Goal: Contribute content: Contribute content

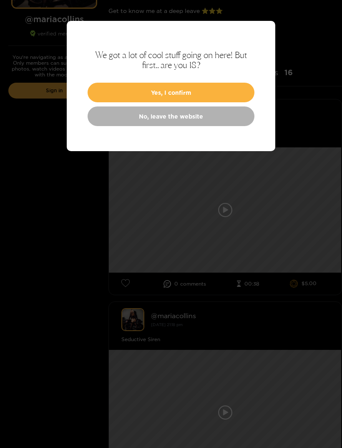
click at [221, 94] on button "Yes, I confirm" at bounding box center [171, 93] width 167 height 20
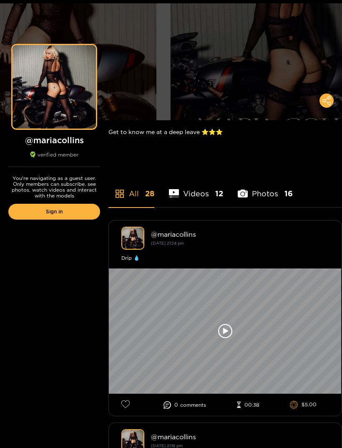
scroll to position [31, 0]
click at [83, 215] on link "Sign in" at bounding box center [54, 212] width 92 height 16
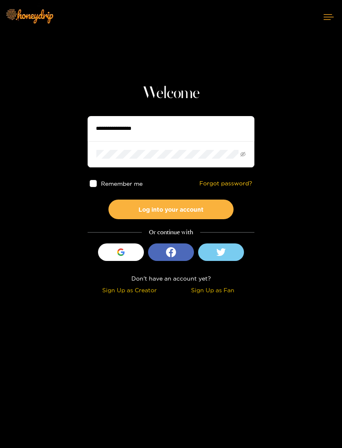
click at [210, 137] on input "text" at bounding box center [171, 128] width 167 height 25
type input "**********"
click at [171, 209] on button "Log into your account" at bounding box center [171, 210] width 125 height 20
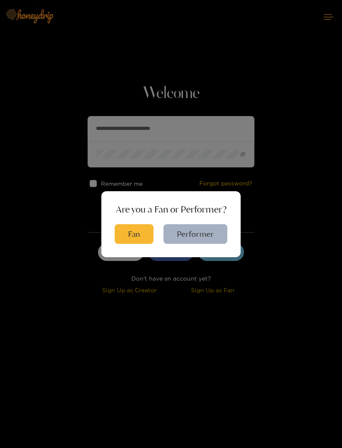
click at [208, 244] on button "Performer" at bounding box center [196, 234] width 64 height 20
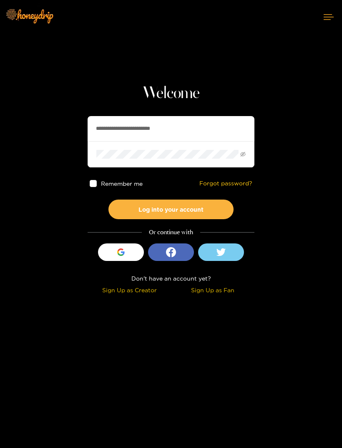
click at [203, 209] on button "Log into your account" at bounding box center [171, 210] width 125 height 20
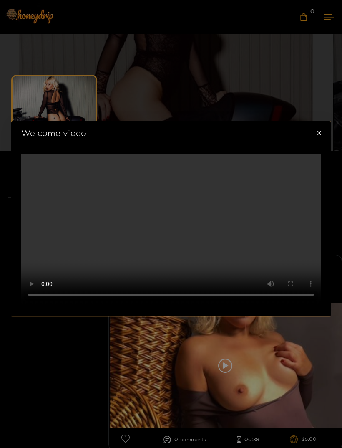
click at [324, 122] on span "Close" at bounding box center [319, 133] width 23 height 23
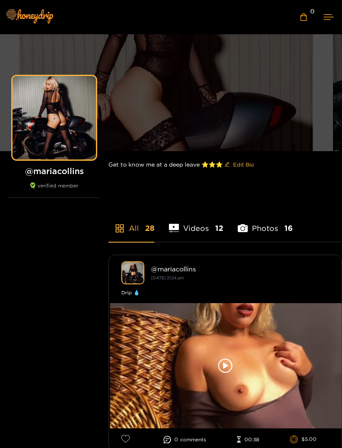
click at [331, 20] on button at bounding box center [329, 17] width 27 height 22
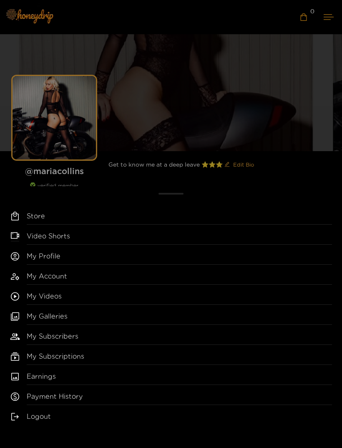
click at [325, 18] on div "Store Video Shorts My Profile My Account My Videos My Galleries My Subscribers …" at bounding box center [171, 224] width 342 height 448
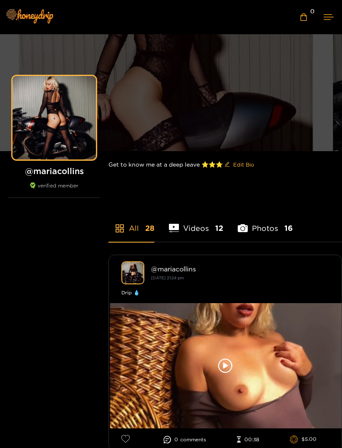
click at [329, 18] on icon at bounding box center [329, 16] width 10 height 5
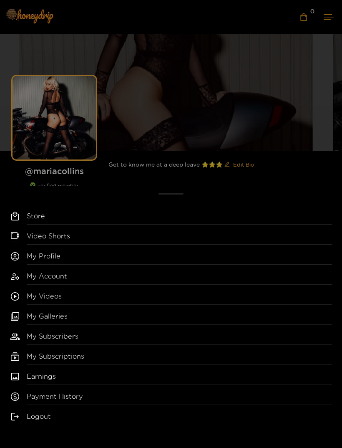
scroll to position [2, 0]
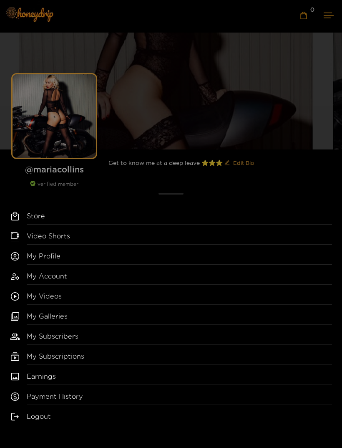
click at [55, 325] on link "My Galleries" at bounding box center [180, 317] width 306 height 13
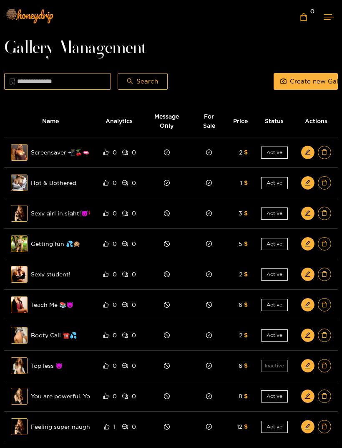
click at [314, 81] on span "Create new Gallery" at bounding box center [320, 81] width 60 height 10
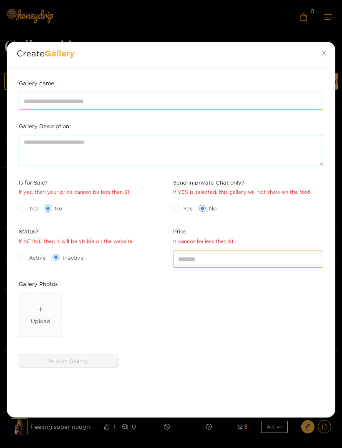
click at [48, 313] on div "Upload" at bounding box center [41, 315] width 20 height 20
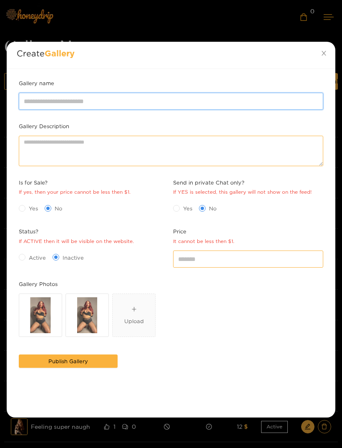
click at [113, 102] on input "Gallery name" at bounding box center [171, 101] width 305 height 17
type input "*"
type input "**********"
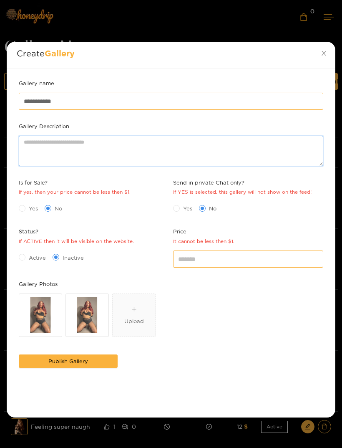
click at [152, 142] on textarea "Gallery Description" at bounding box center [171, 151] width 305 height 30
type textarea "**********"
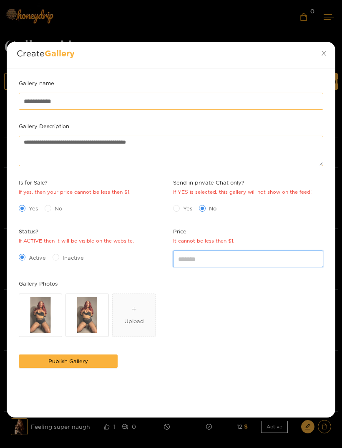
click at [205, 258] on input "*" at bounding box center [248, 259] width 150 height 17
type input "*"
click at [322, 287] on div "Gallery Photos" at bounding box center [171, 285] width 309 height 12
click at [108, 360] on button "Publish Gallery" at bounding box center [68, 361] width 99 height 13
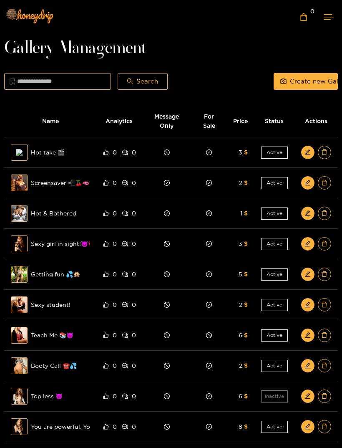
click at [331, 20] on button at bounding box center [329, 17] width 27 height 22
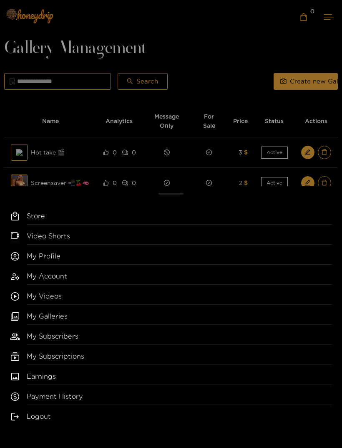
click at [85, 256] on link "My Profile" at bounding box center [180, 257] width 306 height 13
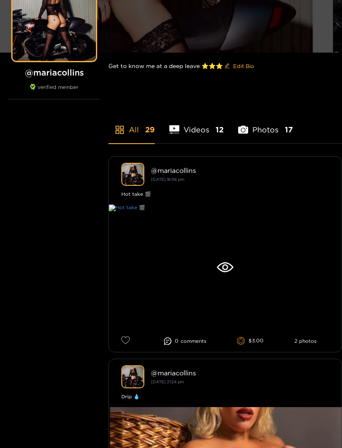
scroll to position [99, 0]
click at [232, 269] on icon at bounding box center [225, 267] width 16 height 10
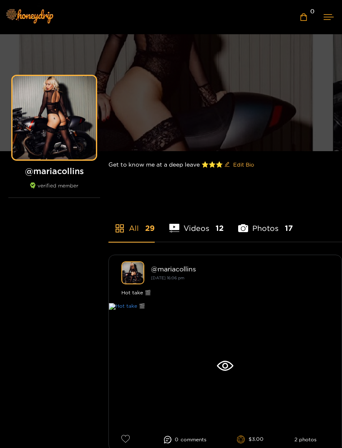
click at [331, 15] on icon at bounding box center [329, 16] width 10 height 5
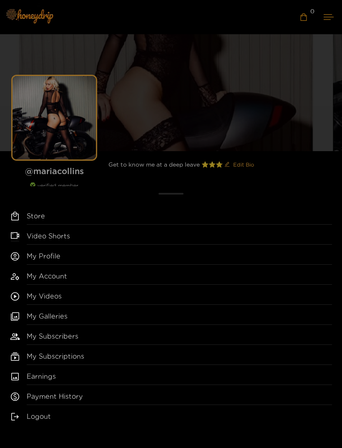
click at [81, 315] on link "My Galleries" at bounding box center [180, 317] width 306 height 13
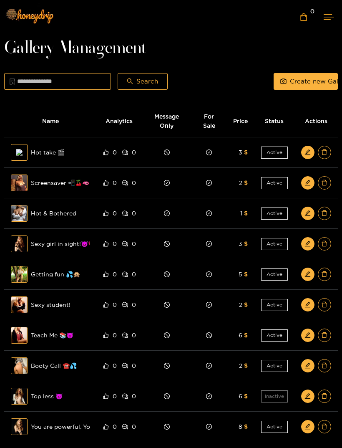
click at [306, 153] on icon "edit" at bounding box center [307, 151] width 5 height 5
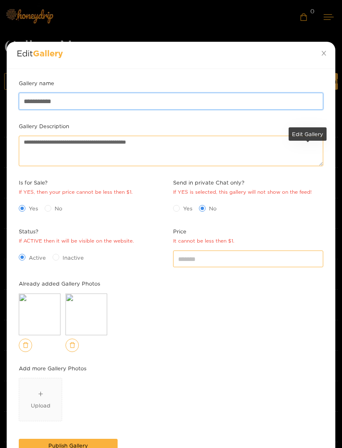
click at [115, 99] on input "**********" at bounding box center [171, 101] width 305 height 17
type input "**********"
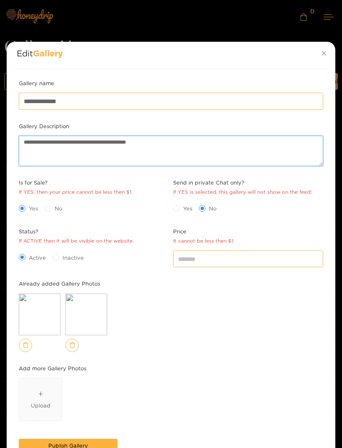
click at [187, 153] on textarea "**********" at bounding box center [171, 151] width 305 height 30
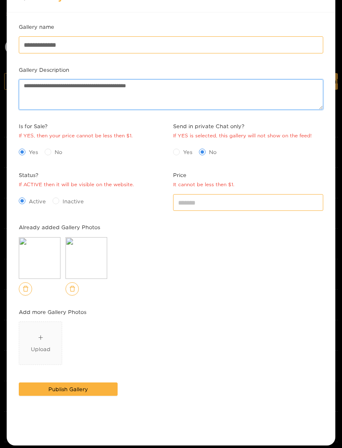
scroll to position [57, 0]
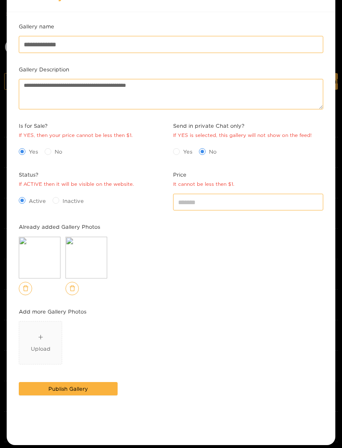
click at [73, 286] on icon "delete" at bounding box center [72, 288] width 5 height 5
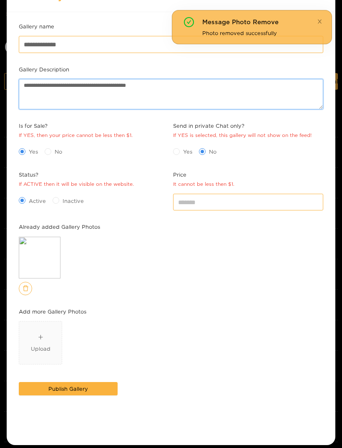
click at [188, 93] on textarea "**********" at bounding box center [171, 94] width 305 height 30
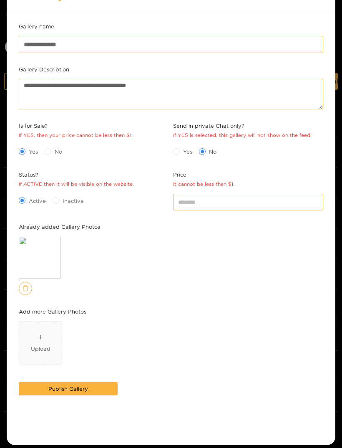
click at [319, 274] on div "Preview" at bounding box center [171, 266] width 305 height 58
click at [106, 384] on button "Publish Gallery" at bounding box center [68, 388] width 99 height 13
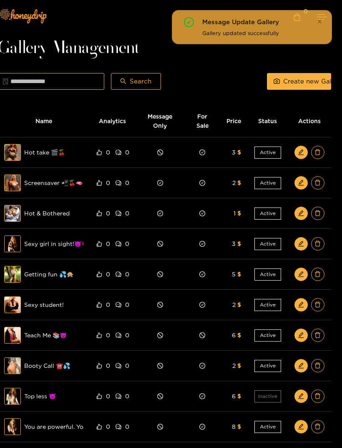
scroll to position [0, 0]
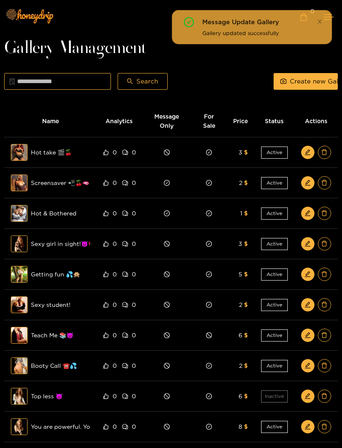
click at [321, 20] on icon "close" at bounding box center [320, 21] width 4 height 4
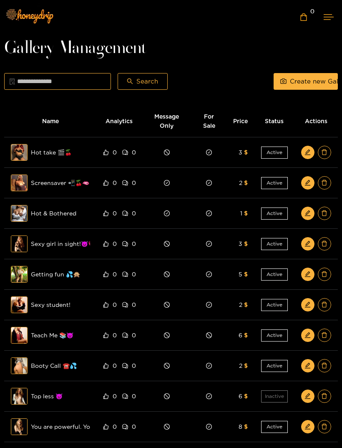
click at [332, 19] on icon at bounding box center [329, 16] width 10 height 5
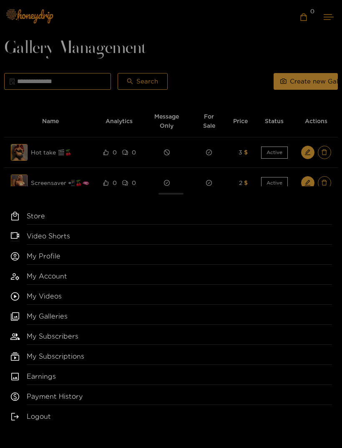
click at [51, 297] on link "My Videos" at bounding box center [180, 297] width 306 height 13
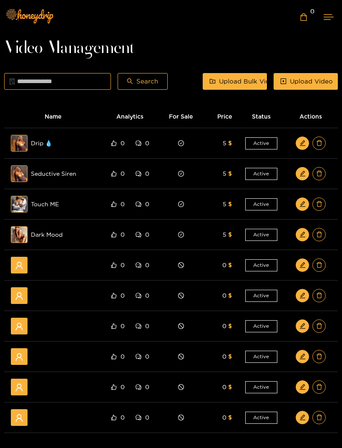
click at [307, 80] on span "Upload Video" at bounding box center [311, 81] width 43 height 10
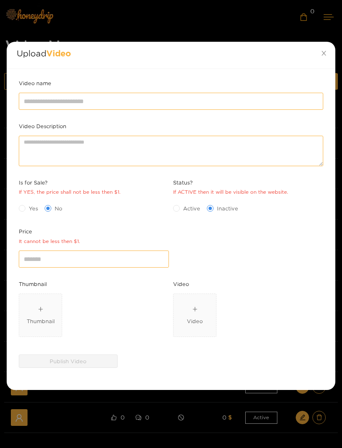
click at [41, 317] on div "Thumbnail" at bounding box center [41, 321] width 28 height 8
click at [197, 320] on div "Video" at bounding box center [195, 321] width 16 height 8
click at [201, 318] on div "Video" at bounding box center [195, 321] width 16 height 8
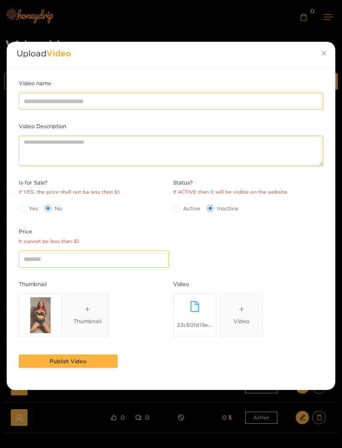
click at [182, 208] on span "Active" at bounding box center [192, 208] width 24 height 8
click at [84, 258] on input "*" at bounding box center [94, 259] width 150 height 17
type input "*"
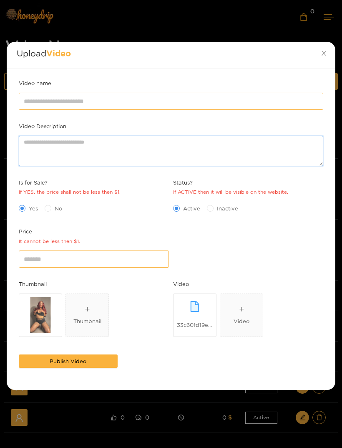
click at [91, 145] on textarea "Video Description" at bounding box center [171, 151] width 305 height 30
type textarea "**********"
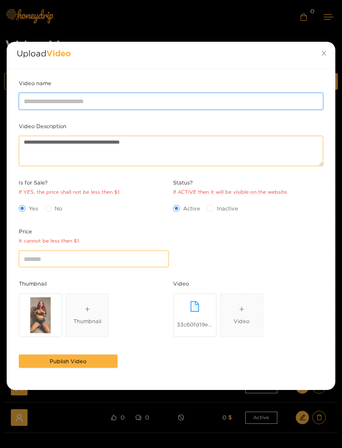
click at [110, 102] on input "Video name" at bounding box center [171, 101] width 305 height 17
type input "**********"
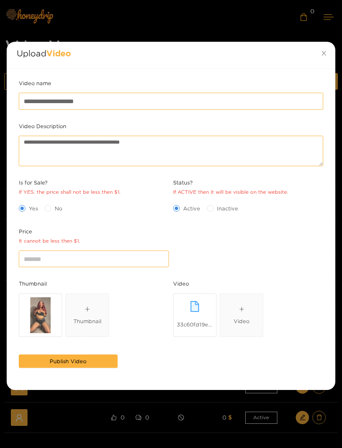
click at [337, 205] on div "**********" at bounding box center [171, 224] width 342 height 448
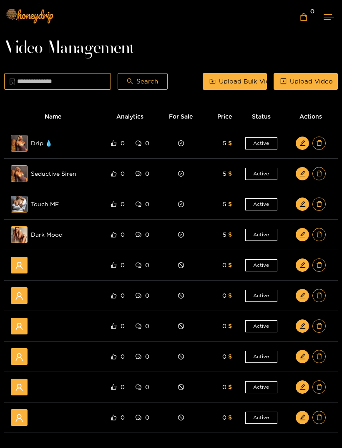
click at [314, 79] on span "Upload Video" at bounding box center [311, 81] width 43 height 10
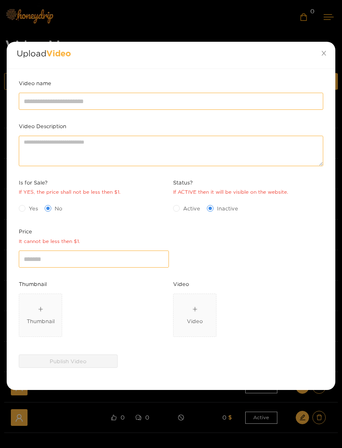
click at [324, 51] on icon "close" at bounding box center [324, 53] width 6 height 6
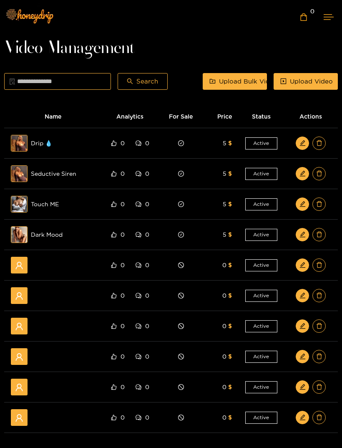
click at [296, 79] on span "Upload Video" at bounding box center [311, 81] width 43 height 10
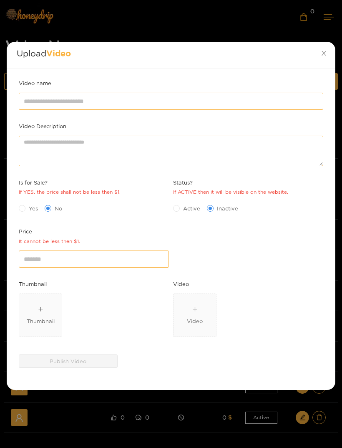
click at [44, 310] on div "Thumbnail" at bounding box center [41, 315] width 28 height 20
click at [196, 318] on div "Video" at bounding box center [195, 321] width 16 height 8
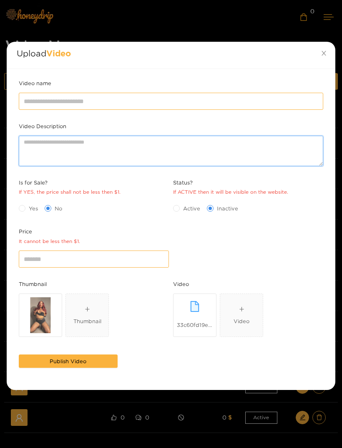
click at [133, 142] on textarea "Video Description" at bounding box center [171, 151] width 305 height 30
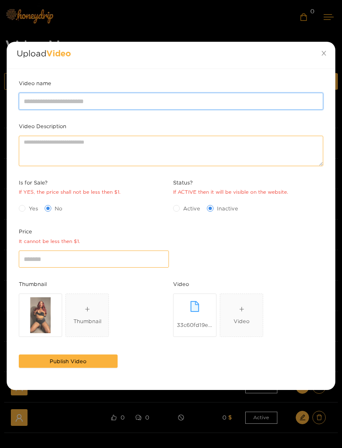
click at [121, 102] on input "Video name" at bounding box center [171, 101] width 305 height 17
click at [50, 103] on input "**********" at bounding box center [171, 101] width 305 height 17
click at [197, 99] on input "**********" at bounding box center [171, 101] width 305 height 17
type input "**********"
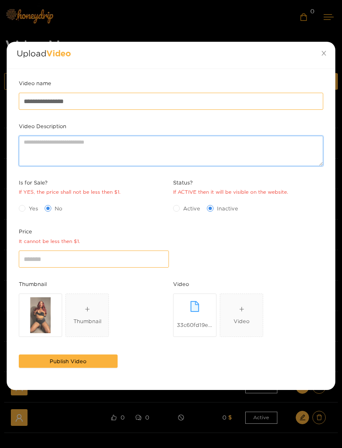
click at [107, 152] on textarea "Video Description" at bounding box center [171, 151] width 305 height 30
click at [113, 139] on textarea "**********" at bounding box center [171, 151] width 305 height 30
type textarea "**********"
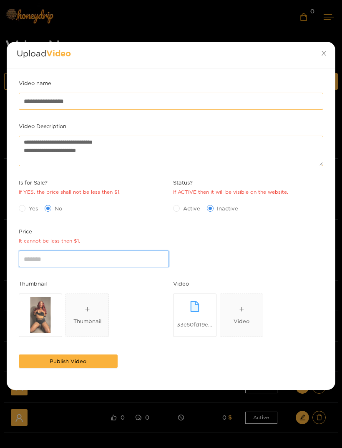
click at [102, 256] on input "*" at bounding box center [94, 259] width 150 height 17
type input "*"
click at [31, 207] on span "Yes" at bounding box center [33, 208] width 16 height 8
click at [98, 359] on button "Publish Video" at bounding box center [68, 361] width 99 height 13
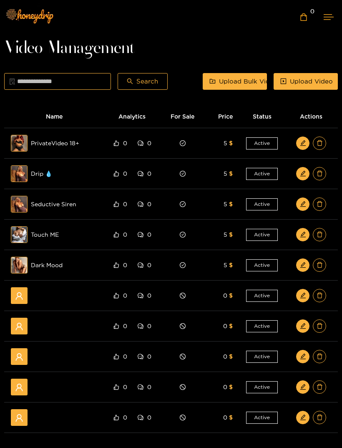
click at [324, 17] on button at bounding box center [329, 17] width 27 height 22
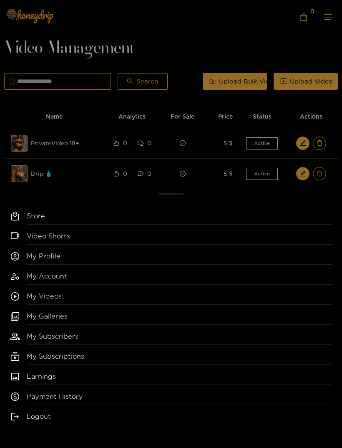
click at [84, 255] on link "My Profile" at bounding box center [180, 257] width 306 height 13
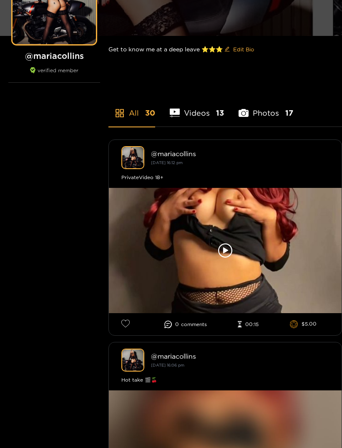
scroll to position [44, 0]
